Goal: Find specific page/section: Find specific page/section

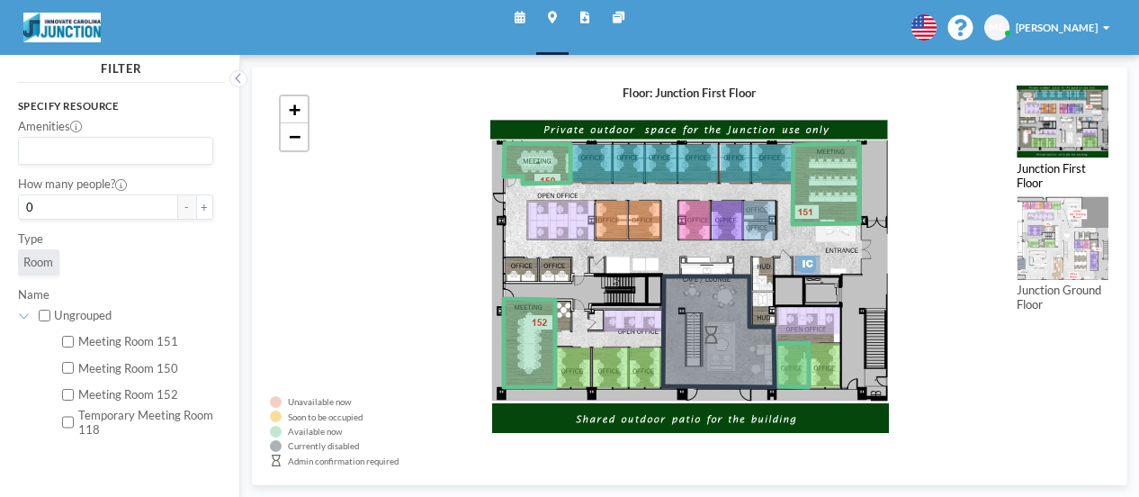
click at [139, 395] on label "Meeting Room 152" at bounding box center [146, 394] width 136 height 14
click at [74, 395] on input "Meeting Room 152" at bounding box center [68, 395] width 12 height 12
checkbox input "true"
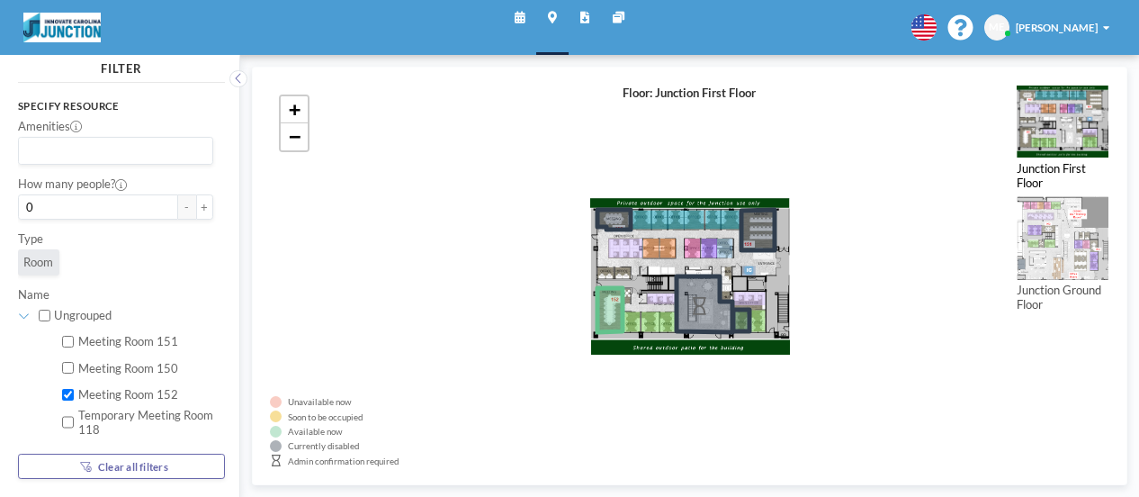
click at [630, 9] on link "Other sites" at bounding box center [618, 27] width 35 height 55
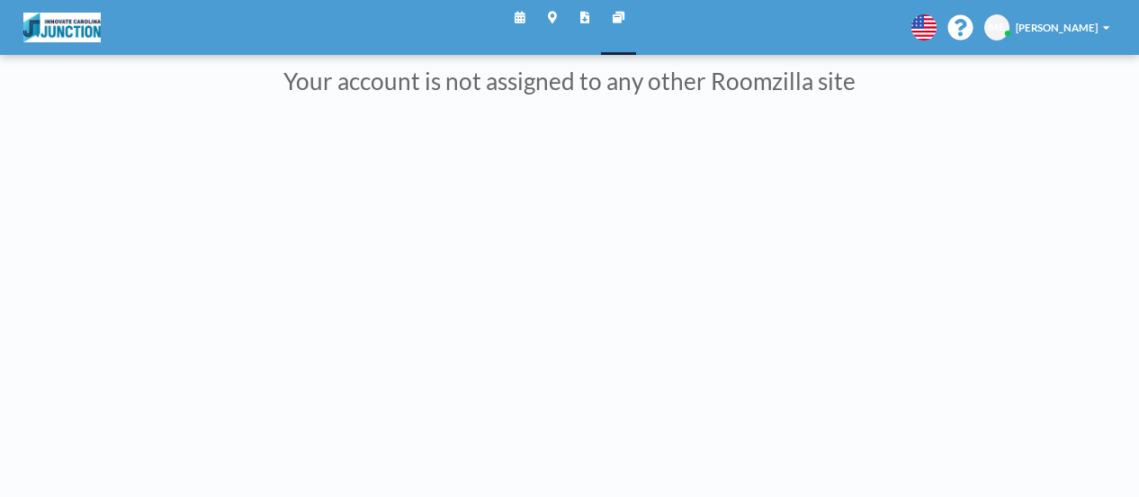
click at [590, 13] on link "Reports" at bounding box center [585, 27] width 32 height 55
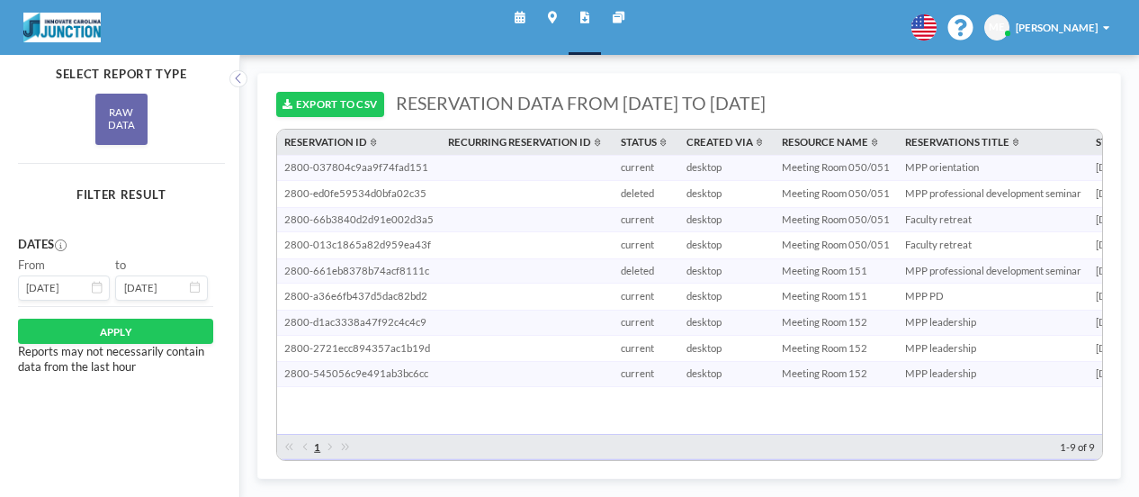
click at [14, 17] on div "Schedule Maps Reports Other sites English Polski 日本語 Española ME [PERSON_NAME]" at bounding box center [569, 27] width 1139 height 55
click at [40, 31] on img at bounding box center [61, 28] width 77 height 30
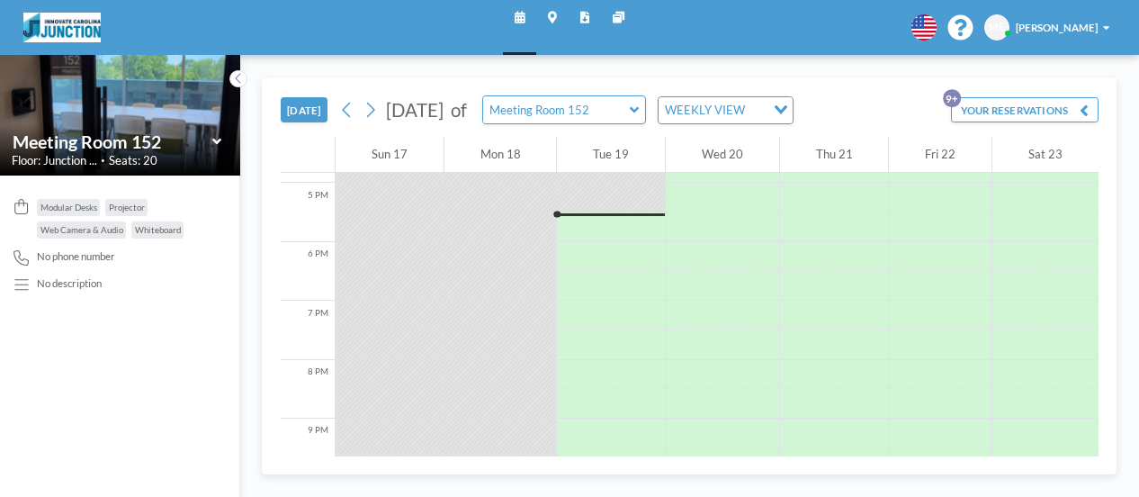
scroll to position [994, 0]
click at [139, 166] on span "Seats: 20" at bounding box center [133, 160] width 49 height 14
click at [223, 142] on div "Meeting Room 152" at bounding box center [120, 141] width 216 height 22
click at [217, 141] on icon at bounding box center [216, 142] width 9 height 6
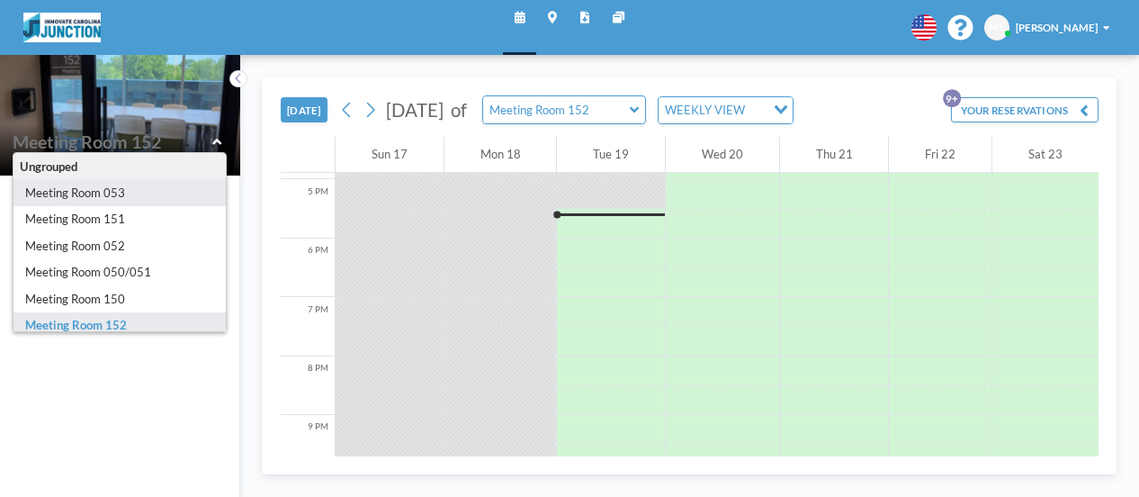
type input "Meeting Room 053"
